Goal: Task Accomplishment & Management: Complete application form

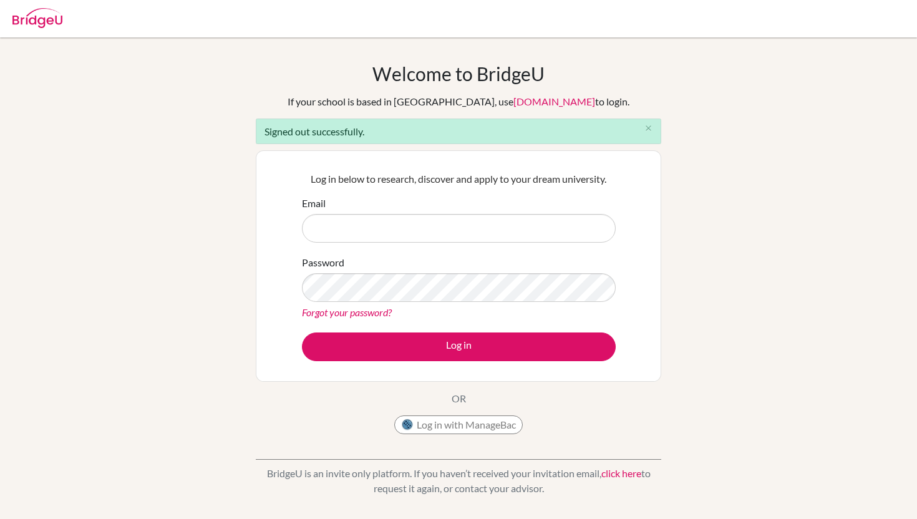
click at [456, 406] on div "Welcome to BridgeU If your school is based in China, use app.bridge-u.com.cn to…" at bounding box center [458, 251] width 405 height 378
click at [456, 414] on div "Welcome to BridgeU If your school is based in China, use app.bridge-u.com.cn to…" at bounding box center [458, 251] width 405 height 378
click at [456, 420] on button "Log in with ManageBac" at bounding box center [458, 424] width 128 height 19
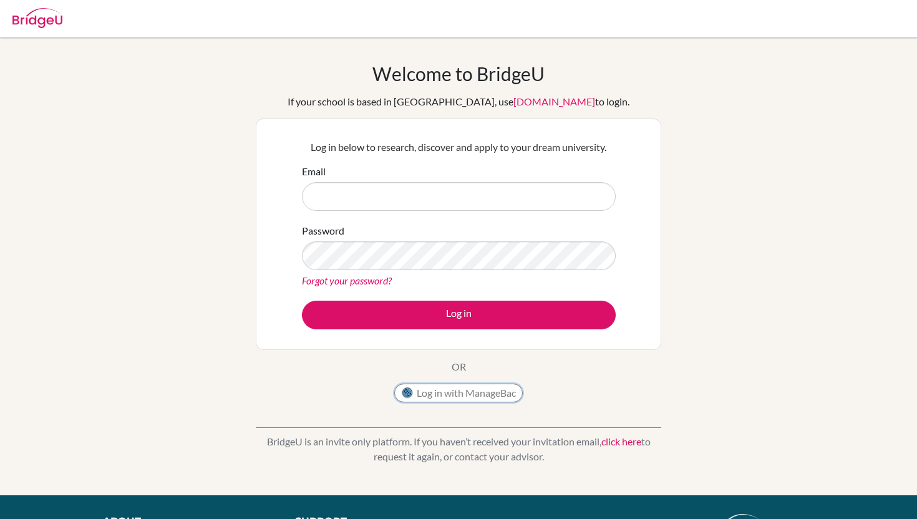
click at [430, 393] on button "Log in with ManageBac" at bounding box center [458, 393] width 128 height 19
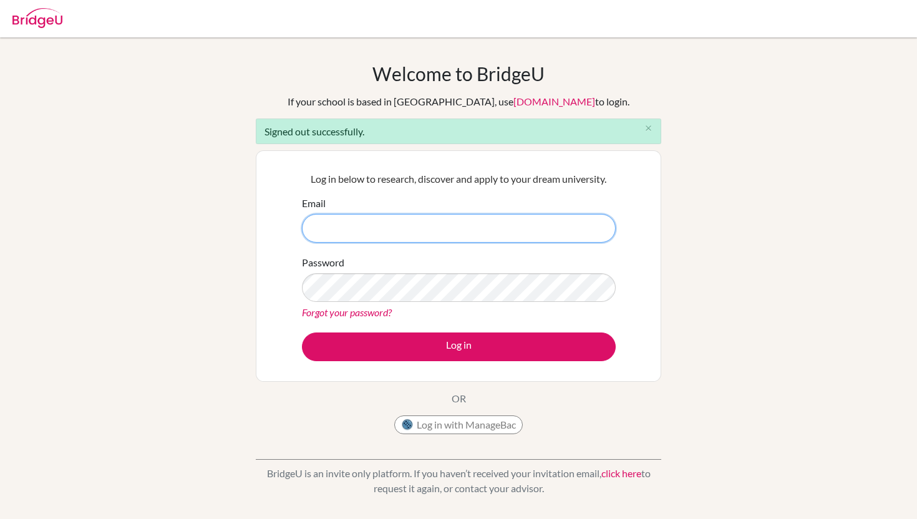
paste input "senmansent"
type input "senmansent"
click at [650, 129] on icon "close" at bounding box center [648, 127] width 9 height 9
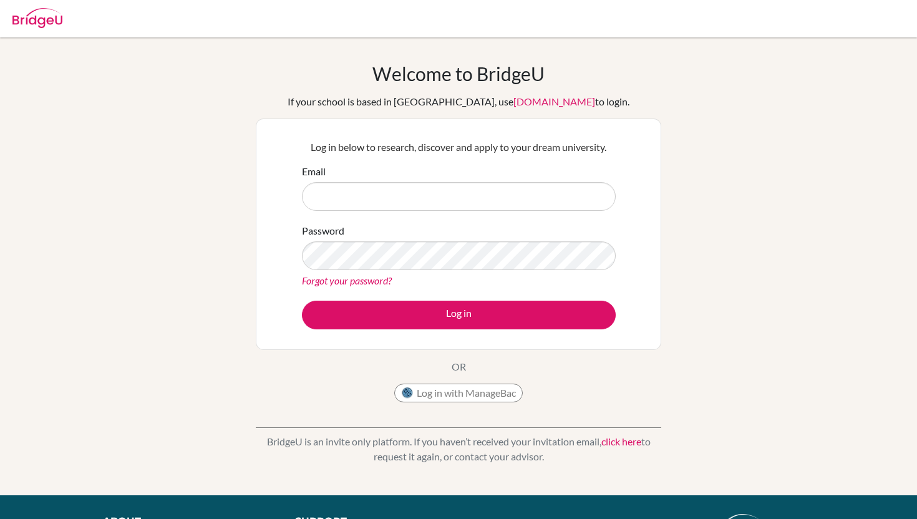
click at [41, 19] on img at bounding box center [37, 18] width 50 height 20
type input "d"
type input "[EMAIL_ADDRESS][DOMAIN_NAME]"
click at [302, 301] on button "Log in" at bounding box center [459, 315] width 314 height 29
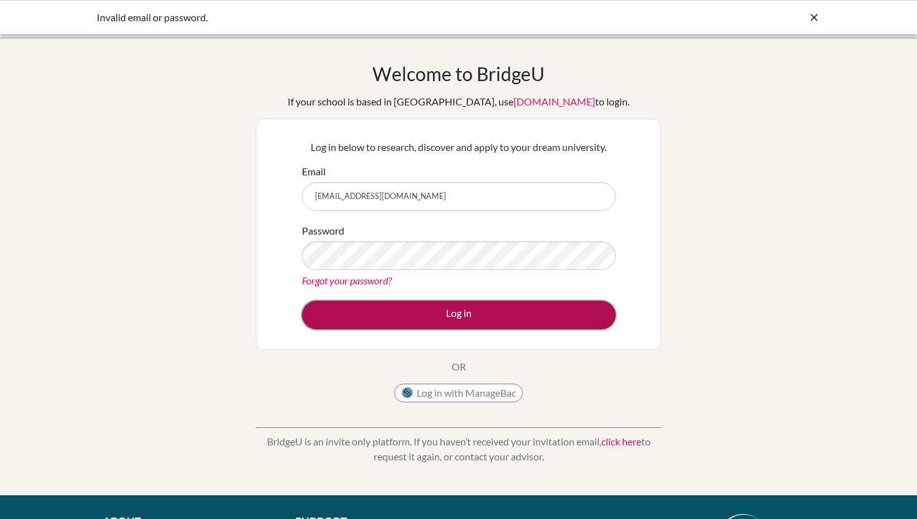
click at [432, 315] on button "Log in" at bounding box center [459, 315] width 314 height 29
click at [434, 309] on button "Log in" at bounding box center [459, 315] width 314 height 29
click at [349, 308] on button "Log in" at bounding box center [459, 315] width 314 height 29
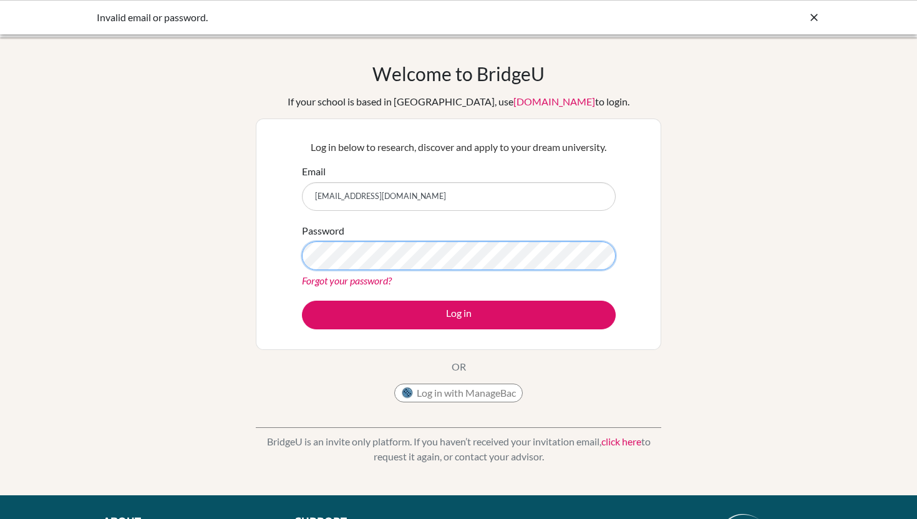
click at [302, 301] on button "Log in" at bounding box center [459, 315] width 314 height 29
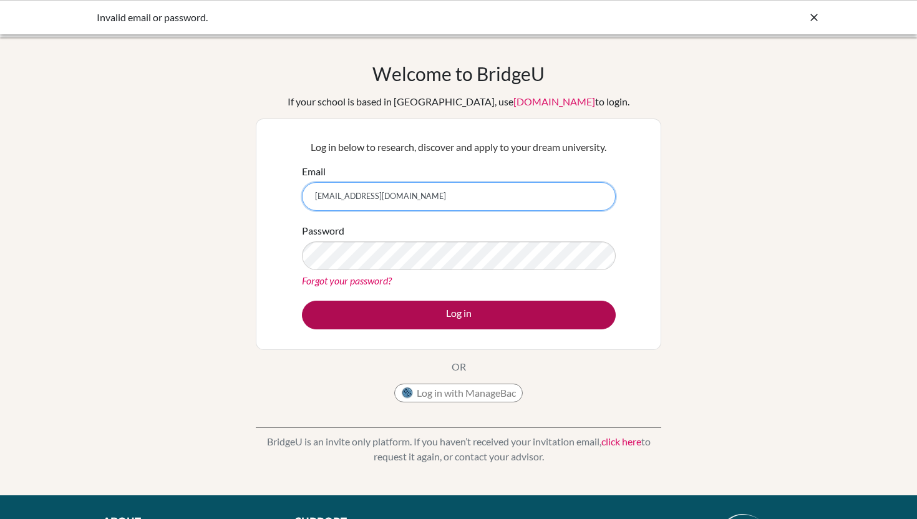
paste input "84819155"
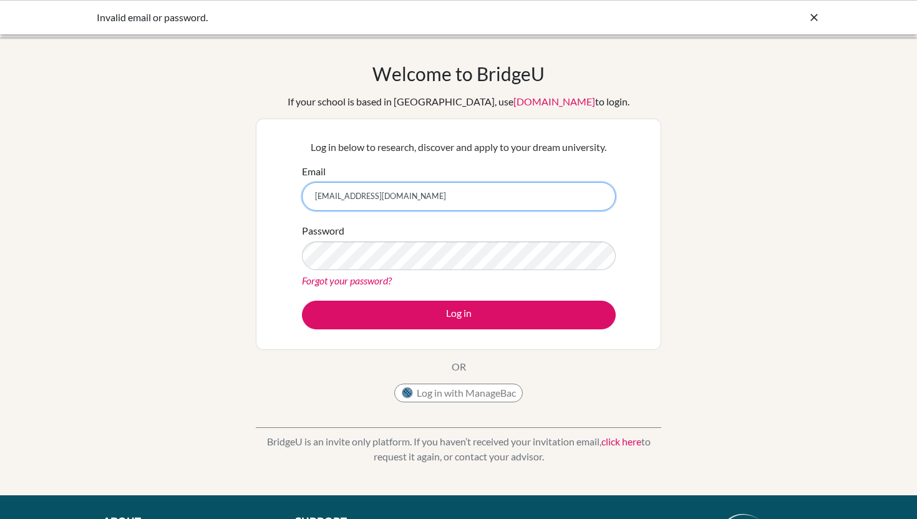
type input "[EMAIL_ADDRESS][DOMAIN_NAME]"
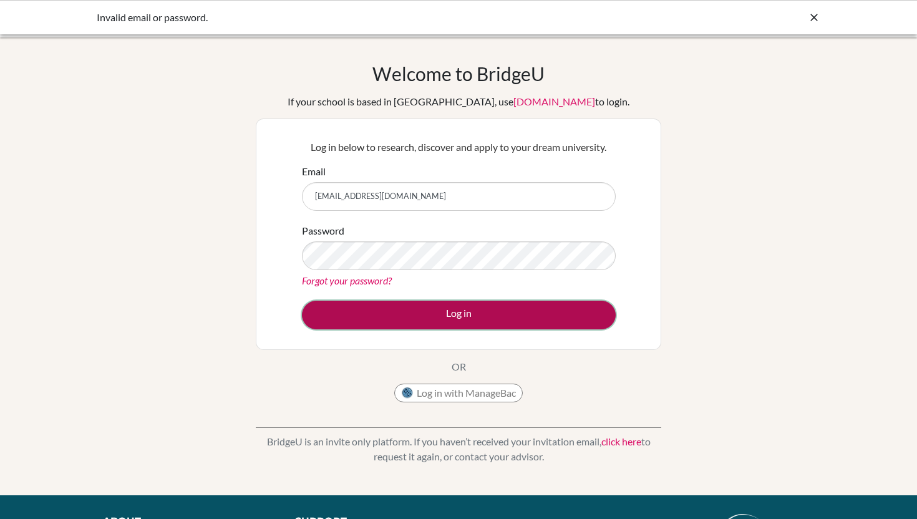
click at [404, 315] on button "Log in" at bounding box center [459, 315] width 314 height 29
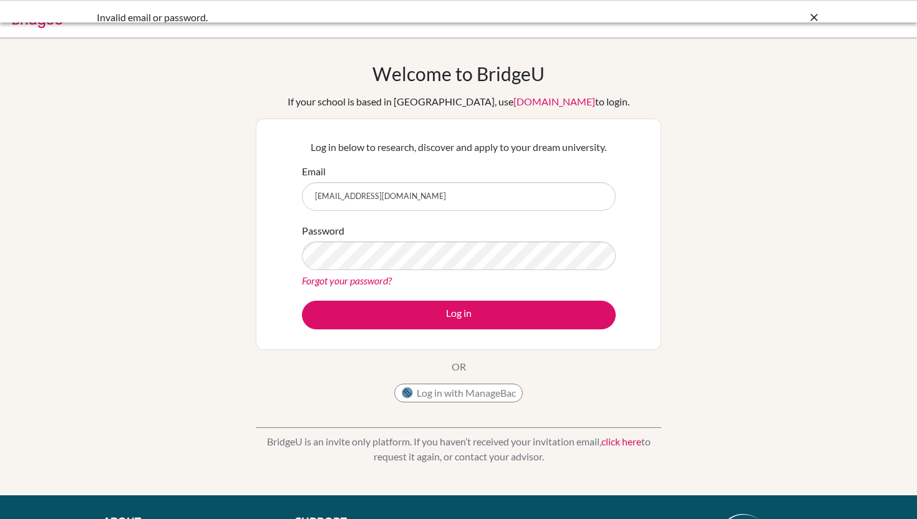
click at [446, 402] on div "Log in with ManageBac" at bounding box center [458, 396] width 128 height 25
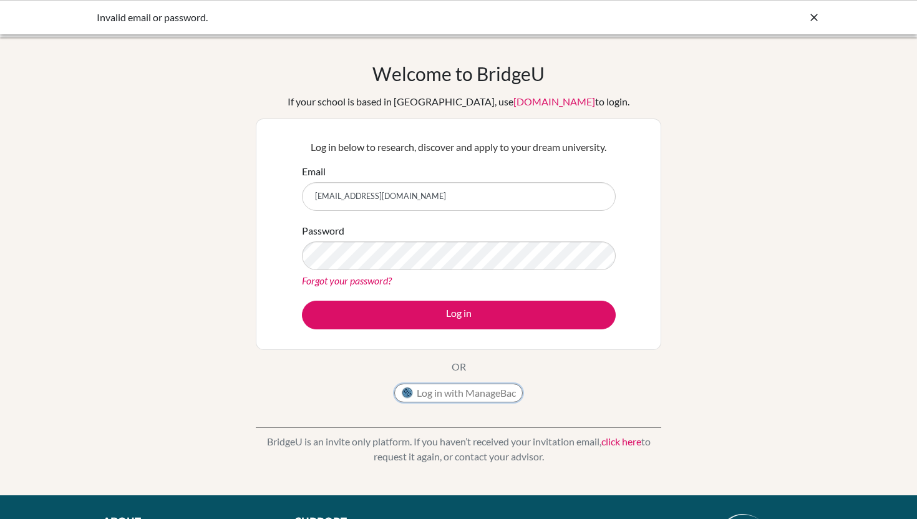
click at [458, 395] on button "Log in with ManageBac" at bounding box center [458, 393] width 128 height 19
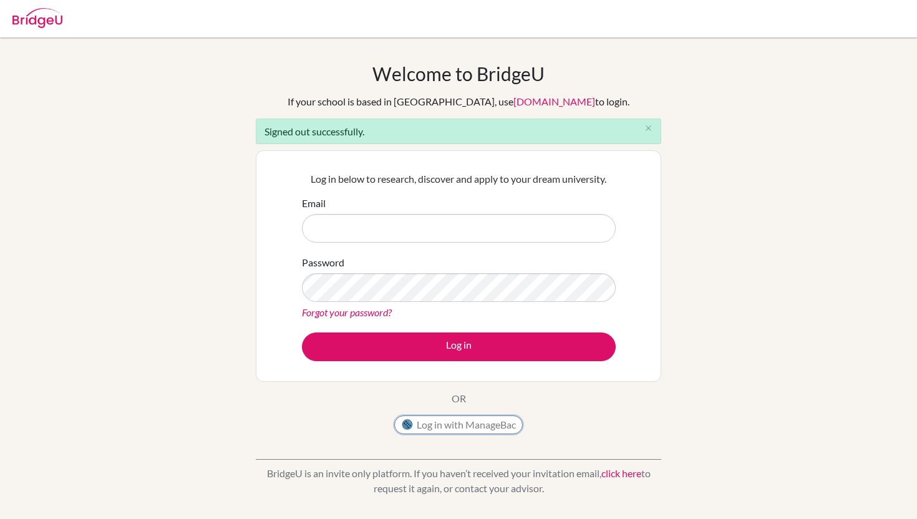
click at [466, 428] on button "Log in with ManageBac" at bounding box center [458, 424] width 128 height 19
